Goal: Information Seeking & Learning: Learn about a topic

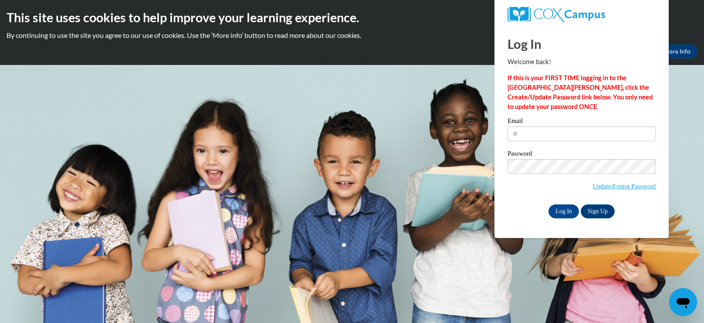
type input "r"
type input "[EMAIL_ADDRESS][DOMAIN_NAME]"
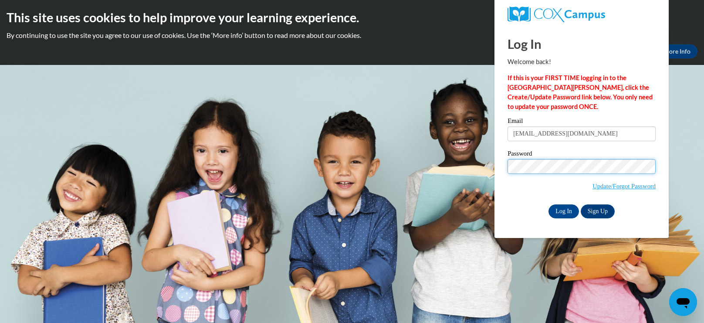
click at [548, 204] on input "Log In" at bounding box center [563, 211] width 30 height 14
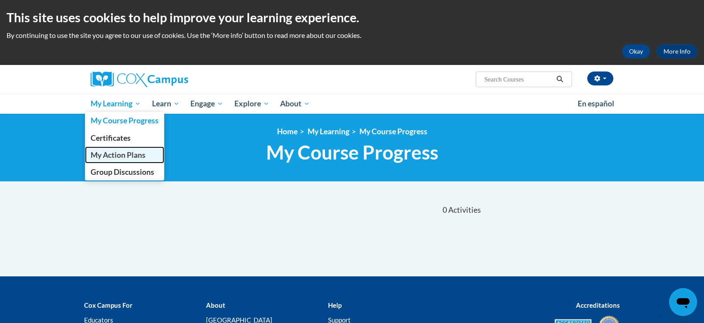
click at [112, 157] on span "My Action Plans" at bounding box center [118, 154] width 55 height 9
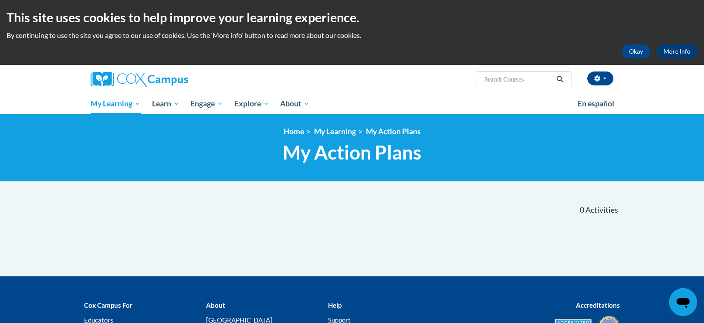
click at [485, 81] on input "Search..." at bounding box center [519, 79] width 70 height 10
paste input "Cox Campus: K-3rd Structured Literacy Program Modules"
type input "Cox Campus: K-3rd Structured Literacy Program Modules"
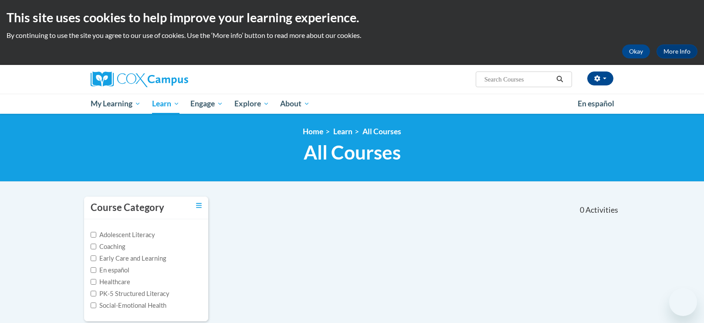
type input "Cox Campus: K-3rd Structured Literacy Program Modules"
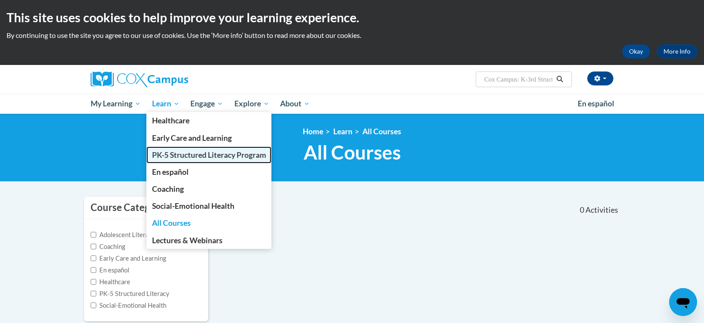
click at [174, 153] on span "PK-5 Structured Literacy Program" at bounding box center [209, 154] width 114 height 9
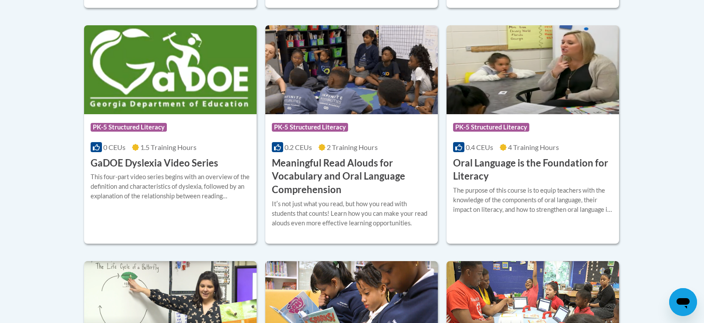
scroll to position [598, 0]
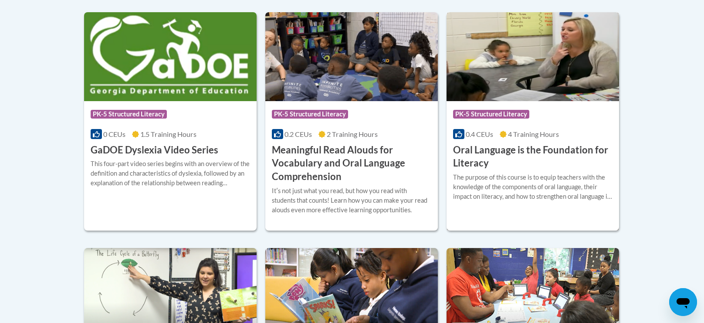
click at [495, 156] on h3 "Oral Language is the Foundation for Literacy" at bounding box center [532, 156] width 159 height 27
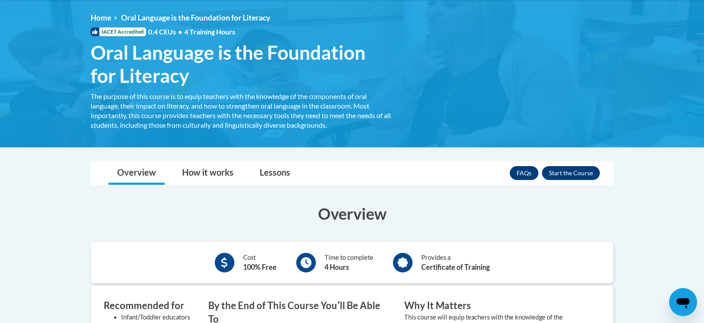
scroll to position [111, 0]
